Goal: Information Seeking & Learning: Learn about a topic

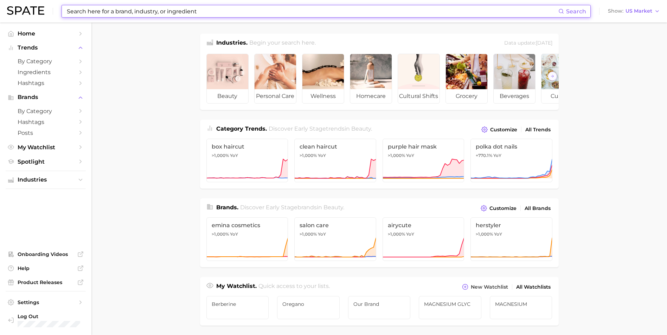
click at [107, 12] on input at bounding box center [312, 11] width 492 height 12
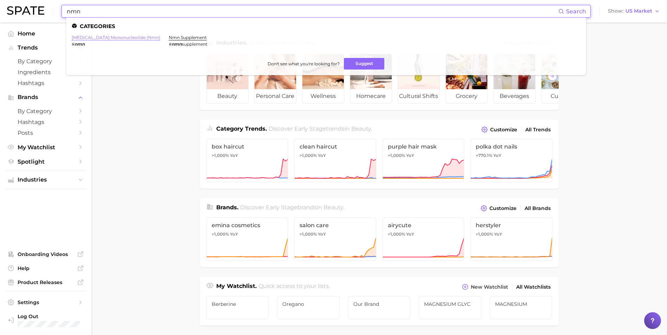
type input "nmn"
click at [122, 38] on link "[MEDICAL_DATA] mononucleotide (nmn)" at bounding box center [116, 37] width 89 height 5
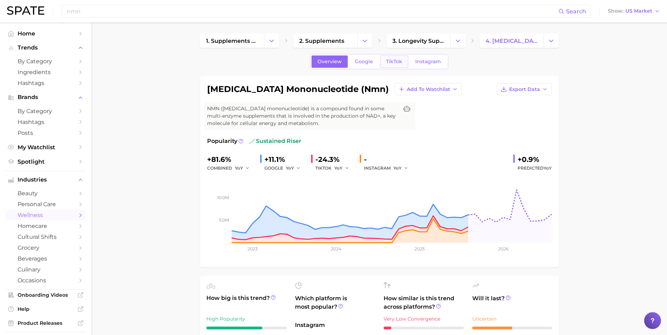
click at [393, 63] on span "TikTok" at bounding box center [394, 62] width 16 height 6
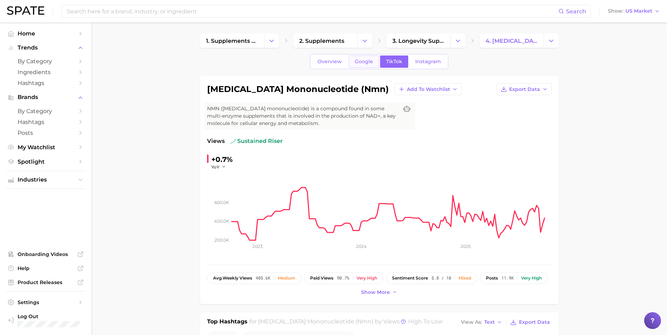
click at [369, 63] on span "Google" at bounding box center [364, 62] width 18 height 6
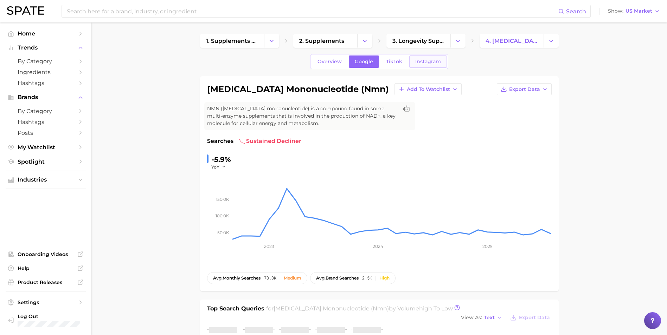
click at [422, 65] on link "Instagram" at bounding box center [428, 62] width 38 height 12
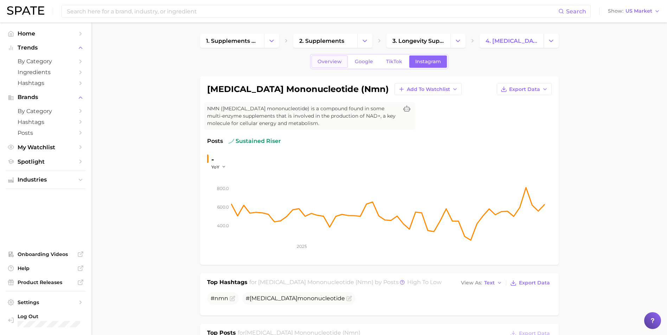
click at [331, 61] on span "Overview" at bounding box center [330, 62] width 24 height 6
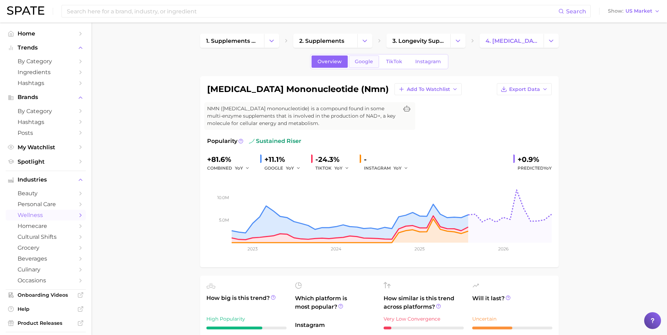
click at [370, 58] on link "Google" at bounding box center [364, 62] width 30 height 12
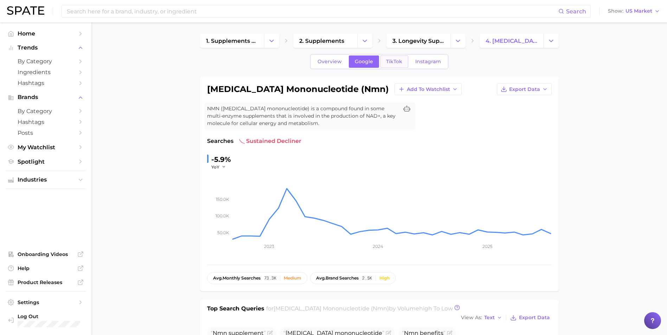
click at [387, 61] on span "TikTok" at bounding box center [394, 62] width 16 height 6
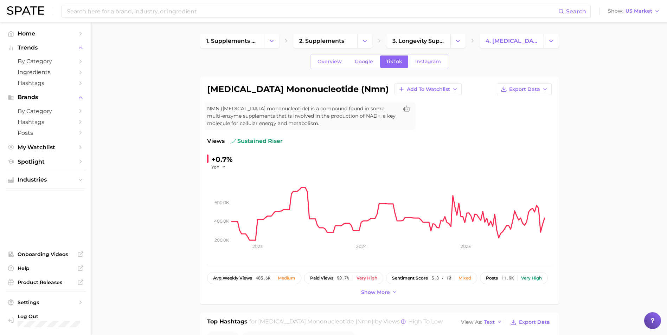
click at [333, 64] on span "Overview" at bounding box center [330, 62] width 24 height 6
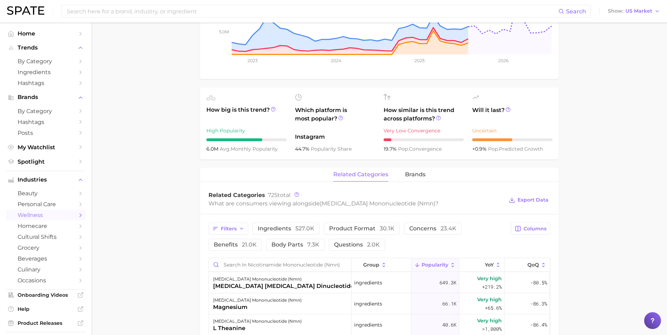
scroll to position [316, 0]
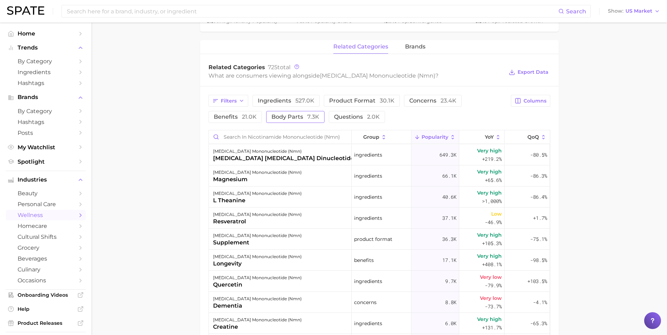
click at [292, 115] on span "body parts 7.3k" at bounding box center [295, 117] width 48 height 6
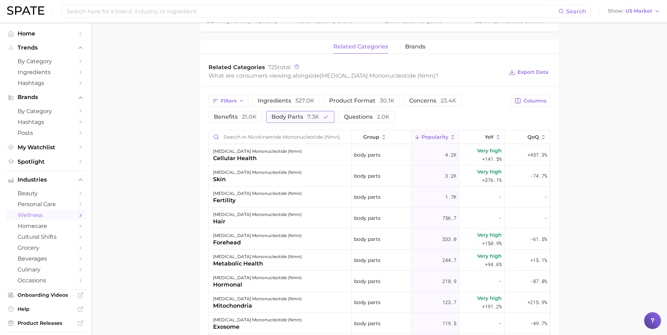
click at [304, 119] on span "body parts 7.3k" at bounding box center [295, 117] width 48 height 6
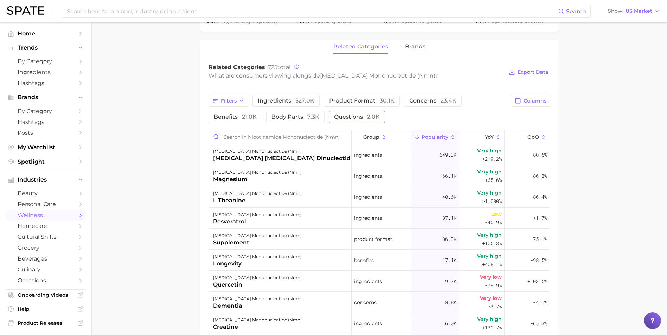
click at [361, 118] on span "questions 2.0k" at bounding box center [357, 117] width 46 height 6
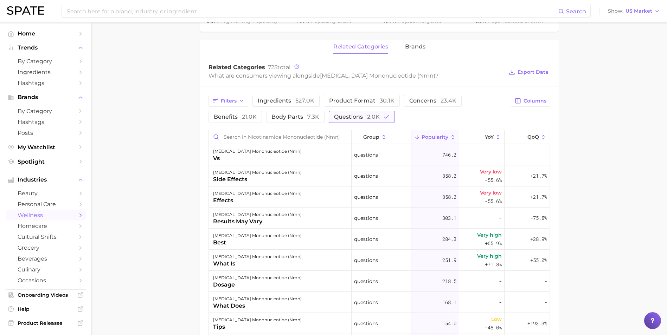
click at [361, 118] on span "questions 2.0k" at bounding box center [357, 117] width 46 height 6
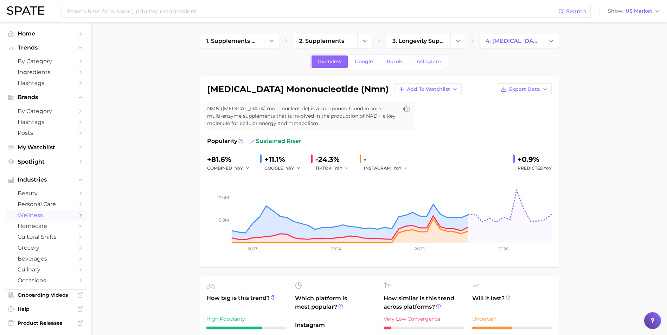
scroll to position [211, 0]
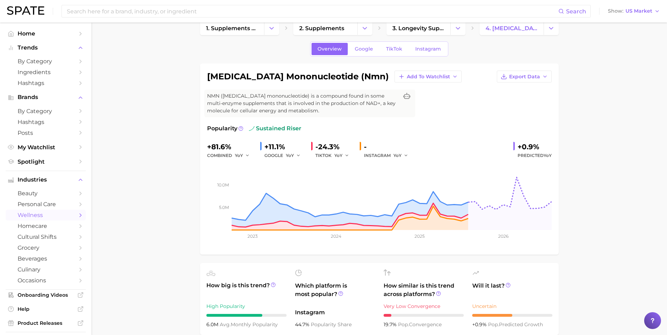
scroll to position [0, 0]
